Goal: Transaction & Acquisition: Purchase product/service

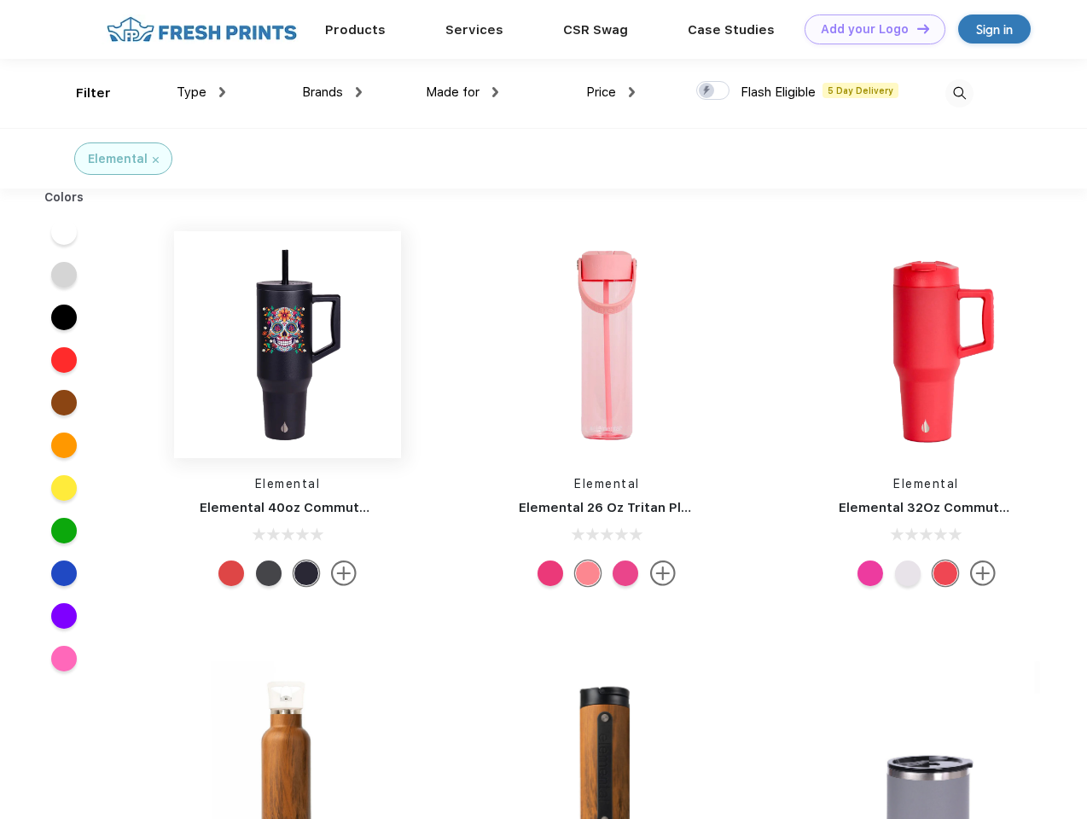
scroll to position [1, 0]
click at [868, 29] on link "Add your Logo Design Tool" at bounding box center [874, 30] width 141 height 30
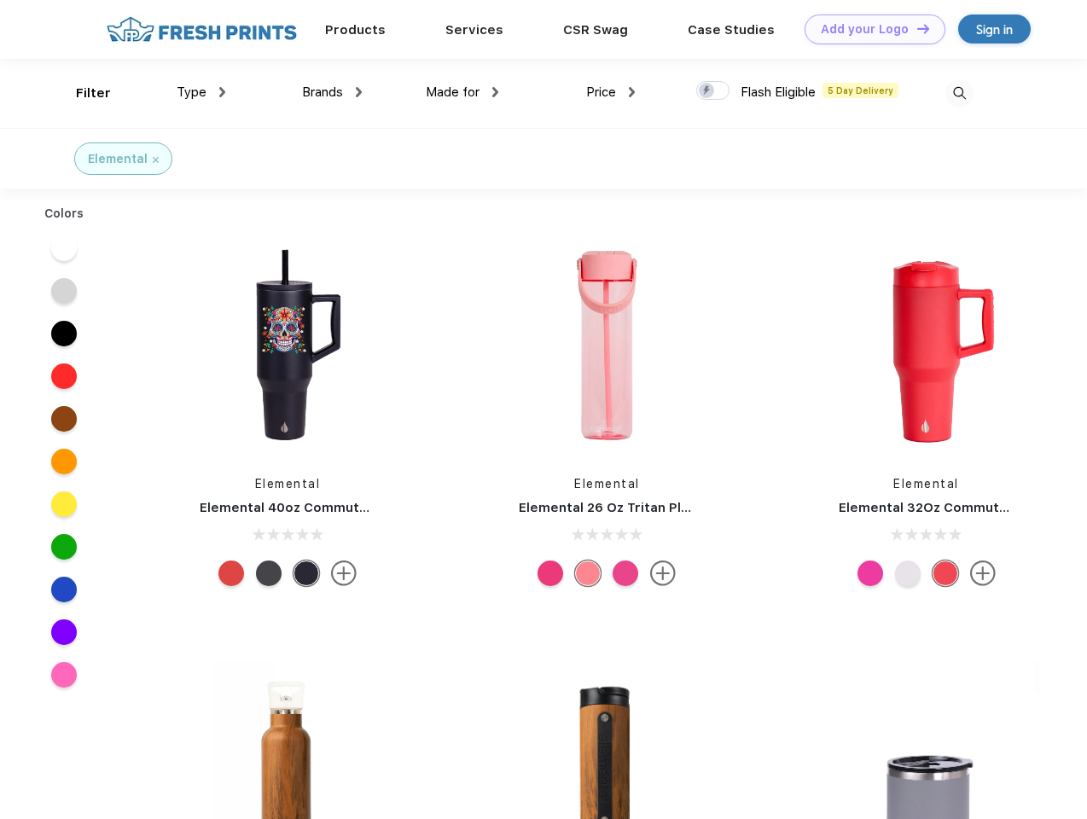
click at [0, 0] on div "Design Tool" at bounding box center [0, 0] width 0 height 0
click at [915, 28] on link "Add your Logo Design Tool" at bounding box center [874, 30] width 141 height 30
click at [82, 93] on div "Filter" at bounding box center [93, 94] width 35 height 20
click at [201, 92] on span "Type" at bounding box center [192, 91] width 30 height 15
click at [332, 92] on span "Brands" at bounding box center [322, 91] width 41 height 15
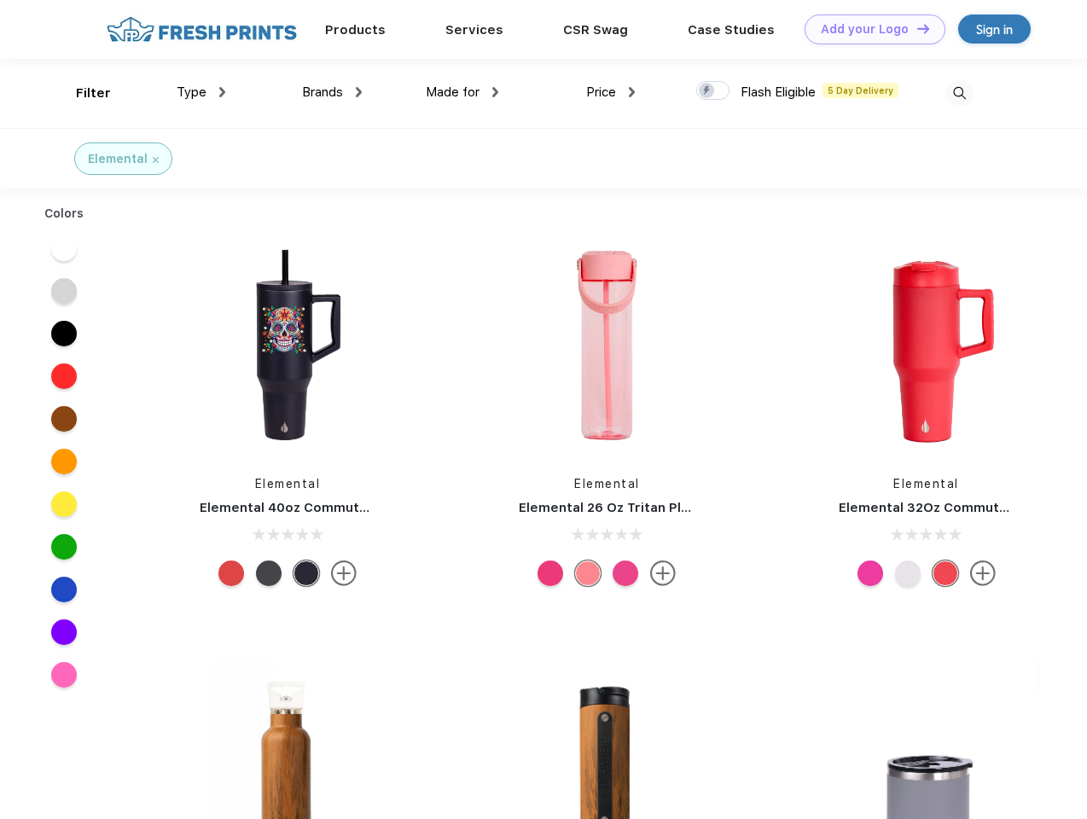
click at [462, 92] on span "Made for" at bounding box center [453, 91] width 54 height 15
click at [611, 92] on span "Price" at bounding box center [601, 91] width 30 height 15
click at [713, 91] on div at bounding box center [712, 90] width 33 height 19
click at [707, 91] on input "checkbox" at bounding box center [701, 85] width 11 height 11
click at [959, 93] on img at bounding box center [959, 93] width 28 height 28
